Goal: Transaction & Acquisition: Purchase product/service

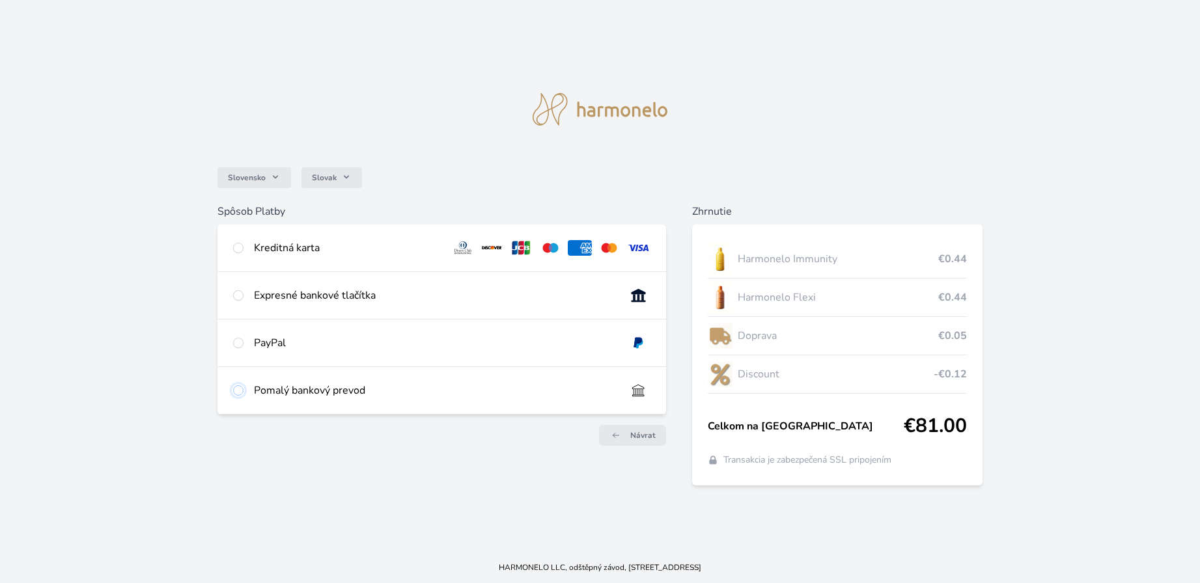
click at [237, 388] on input "radio" at bounding box center [238, 390] width 10 height 10
radio input "true"
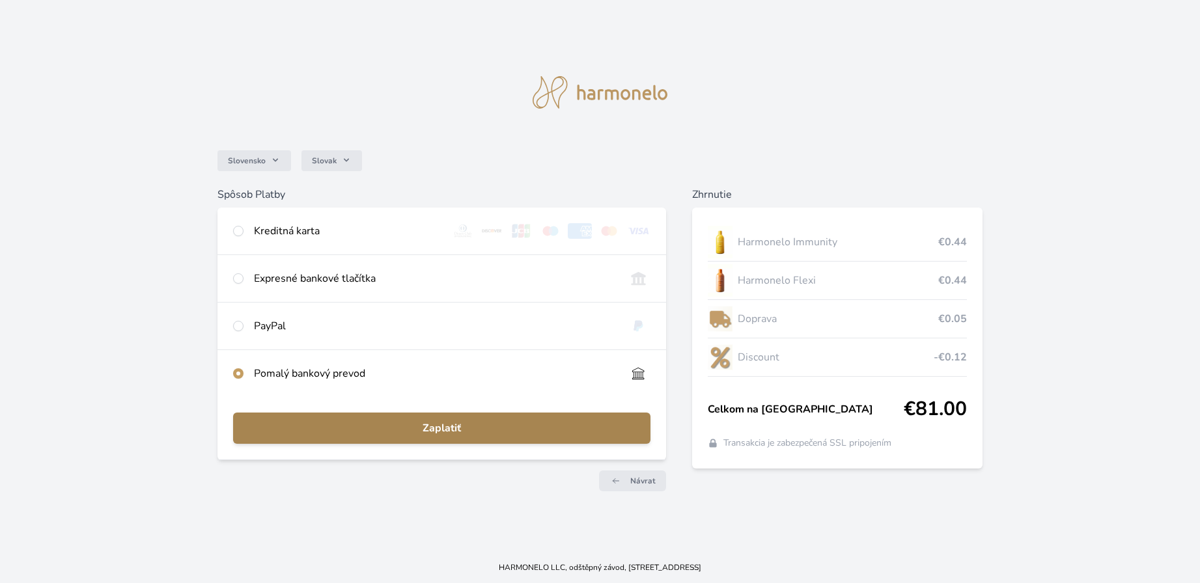
click at [453, 425] on span "Zaplatiť" at bounding box center [442, 429] width 397 height 16
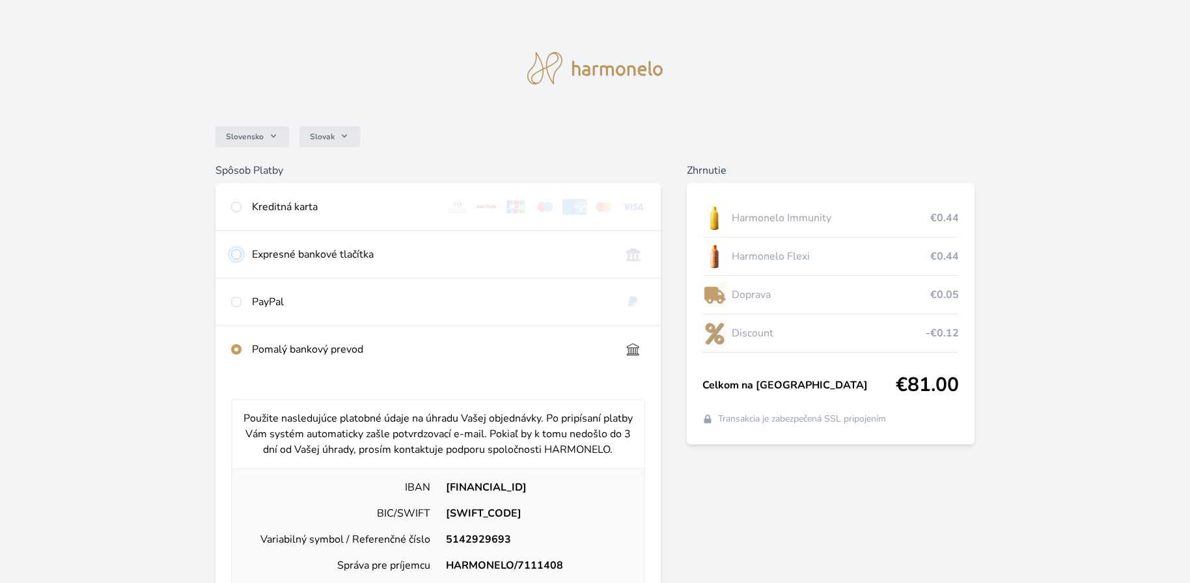
click at [241, 253] on input "radio" at bounding box center [236, 254] width 10 height 10
radio input "true"
radio input "false"
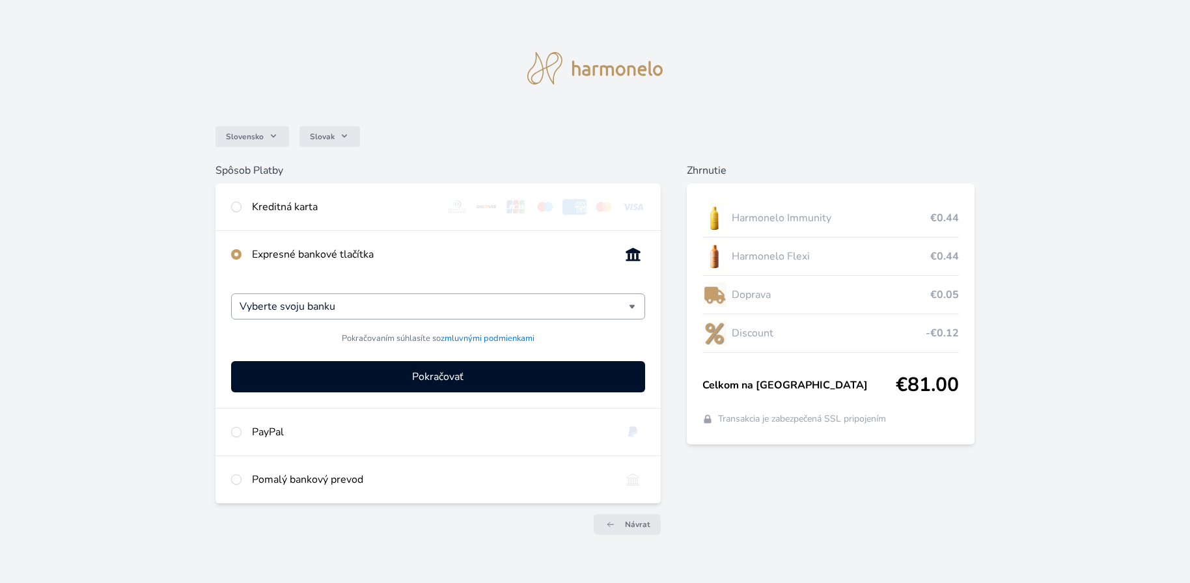
click at [633, 305] on div "Vyberte svoju banku" at bounding box center [437, 307] width 413 height 26
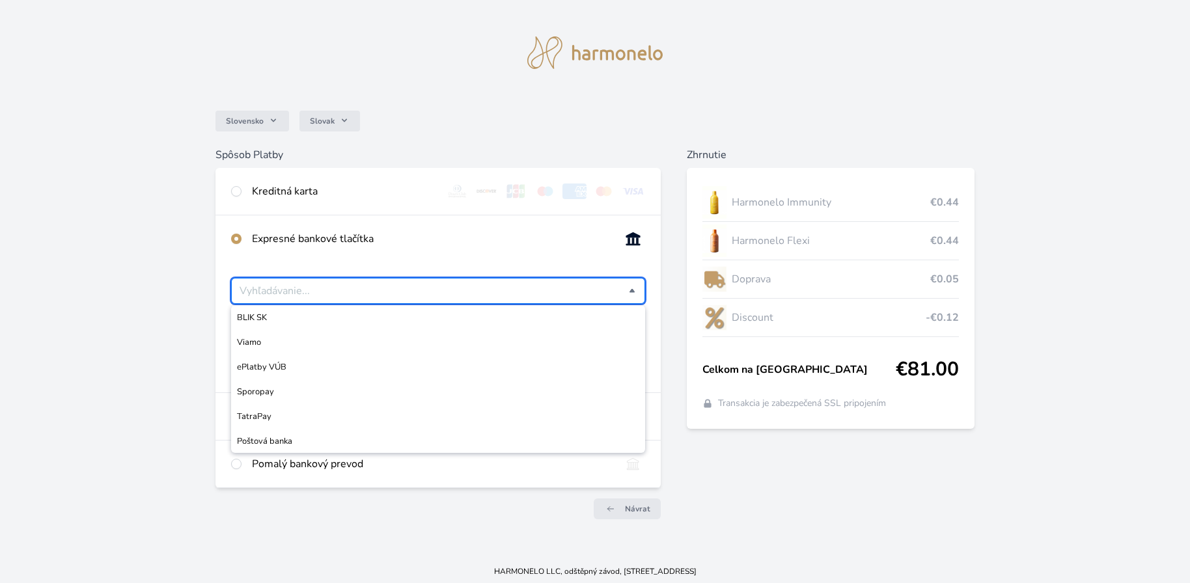
scroll to position [20, 0]
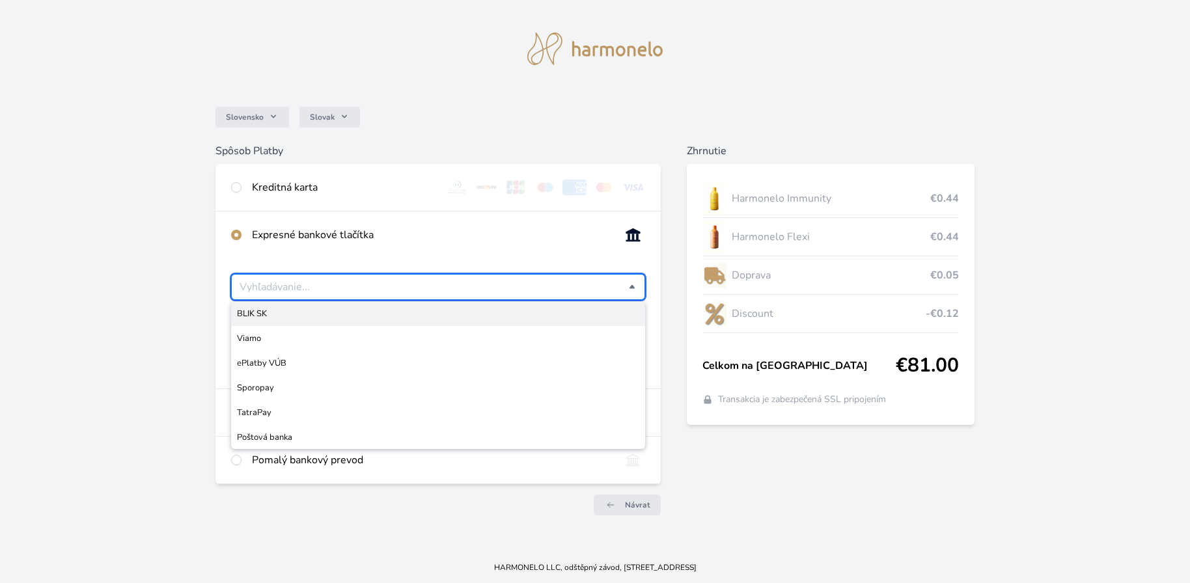
click at [393, 312] on span "BLIK SK" at bounding box center [438, 313] width 402 height 13
type input "BLIK SK"
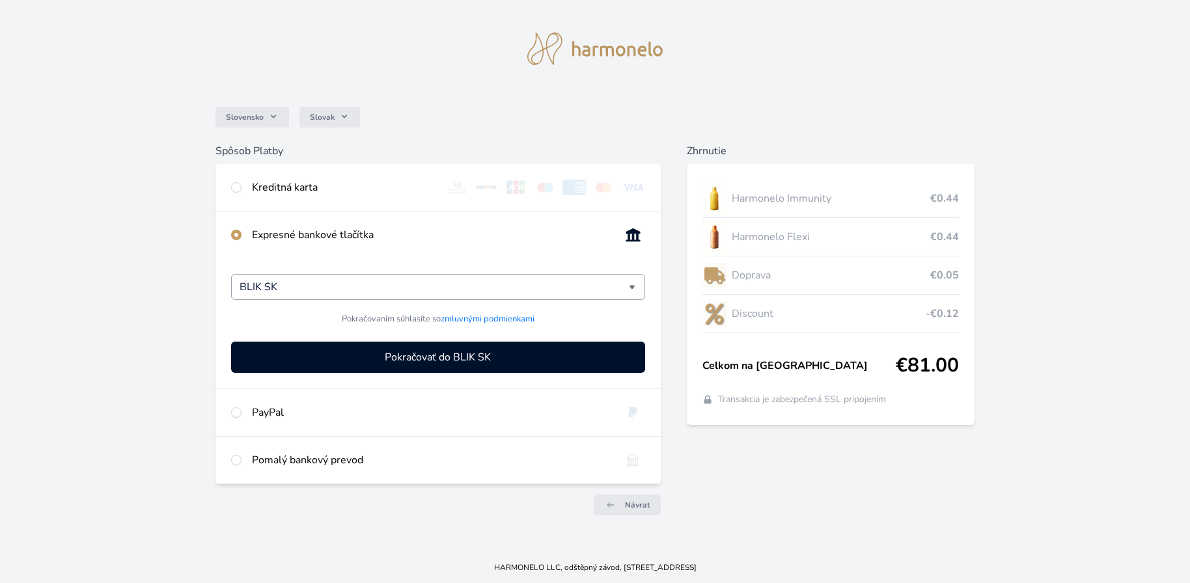
click at [629, 288] on div "BLIK SK" at bounding box center [437, 287] width 413 height 26
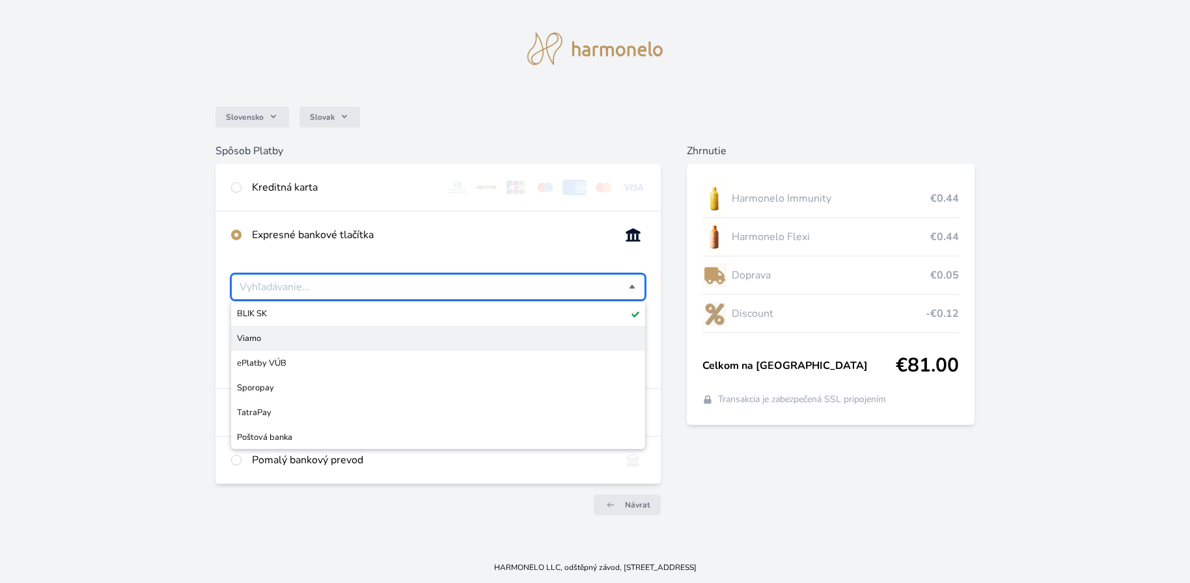
click at [439, 341] on span "Viamo" at bounding box center [438, 338] width 402 height 13
type input "Viamo"
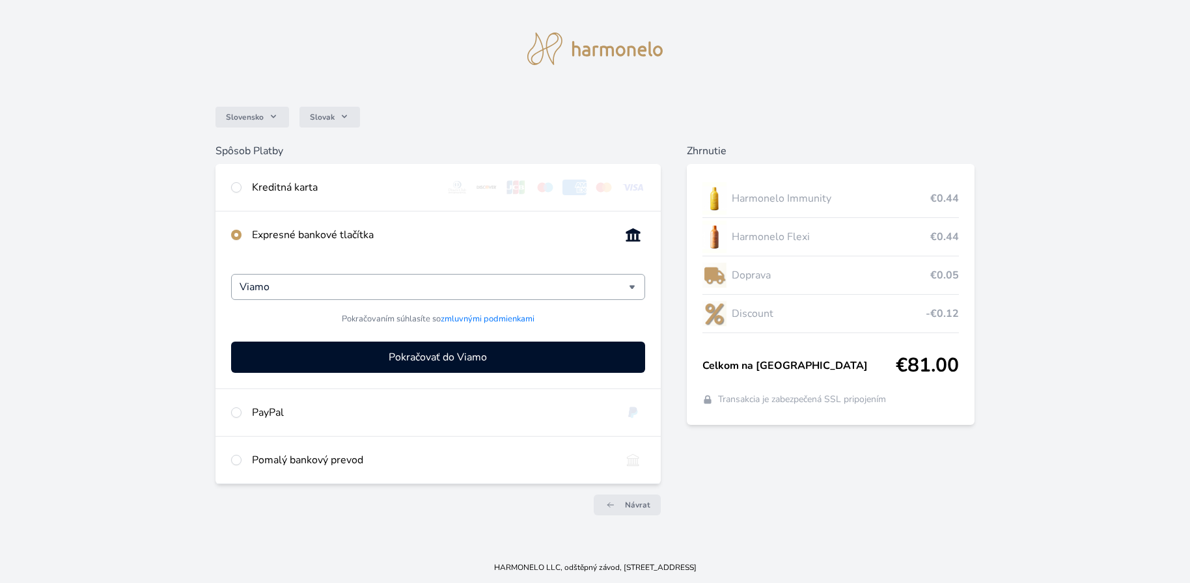
click at [629, 287] on div "Viamo" at bounding box center [437, 287] width 413 height 26
